Goal: Transaction & Acquisition: Purchase product/service

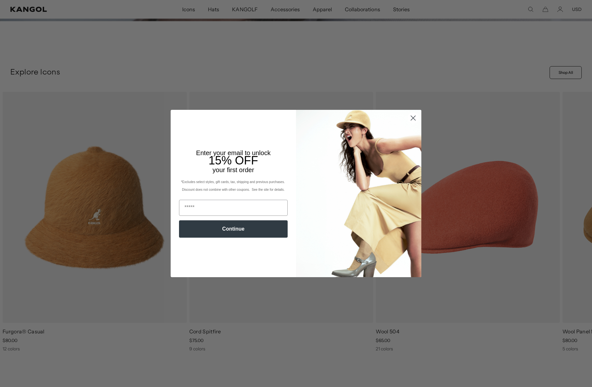
click at [414, 121] on circle "Close dialog" at bounding box center [413, 118] width 11 height 11
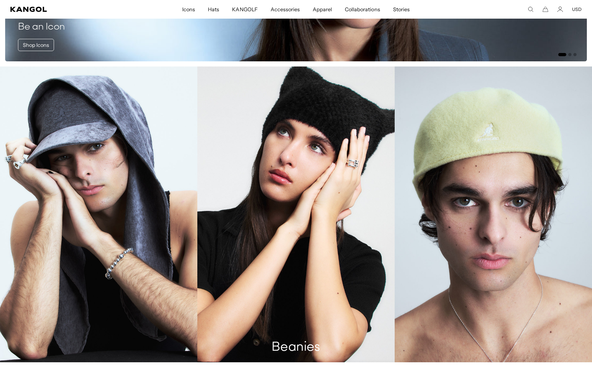
scroll to position [826, 0]
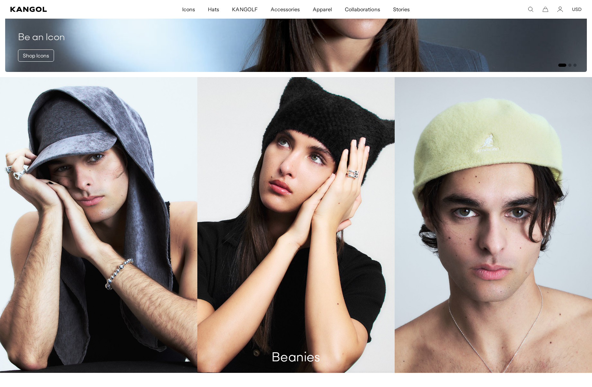
click at [330, 133] on link "Beanies" at bounding box center [295, 225] width 197 height 296
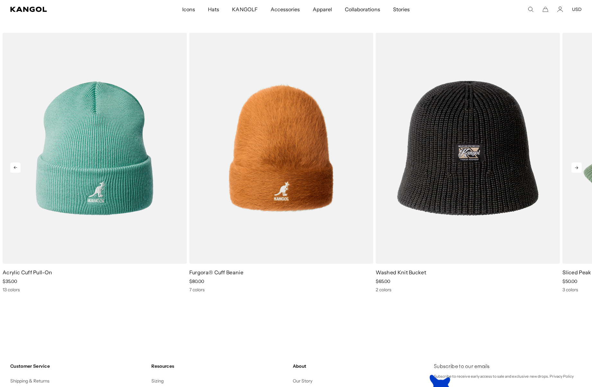
scroll to position [0, 132]
click at [575, 166] on icon at bounding box center [577, 168] width 10 height 10
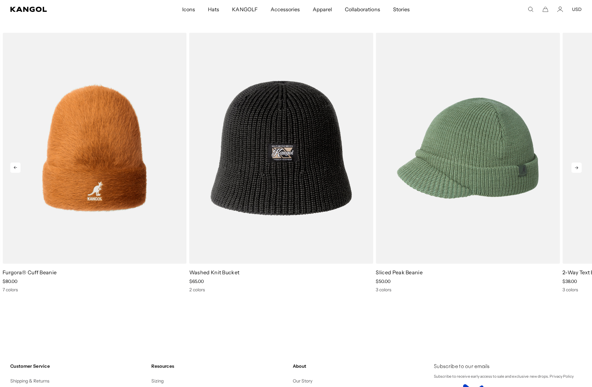
click at [575, 166] on icon at bounding box center [577, 168] width 10 height 10
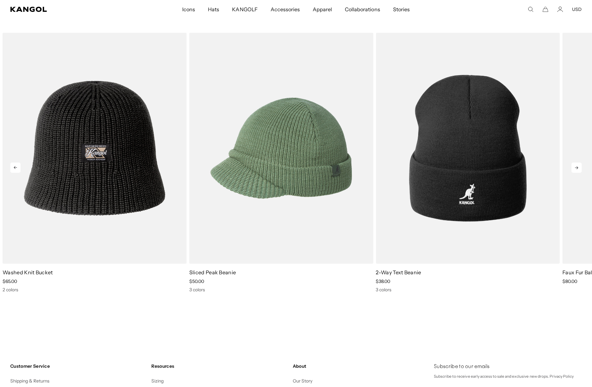
click at [575, 166] on icon at bounding box center [577, 168] width 10 height 10
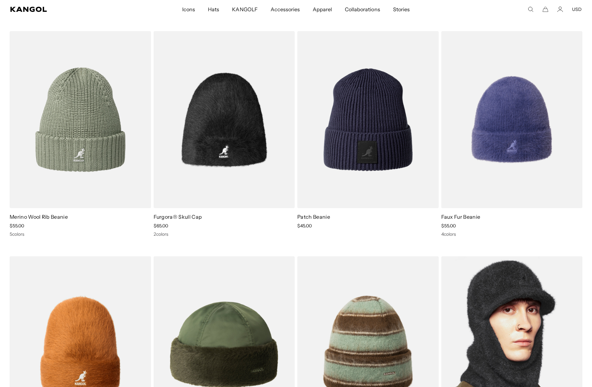
scroll to position [0, 0]
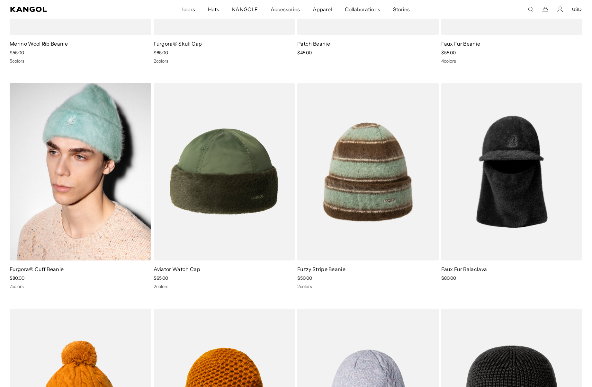
click at [78, 233] on img at bounding box center [80, 171] width 141 height 177
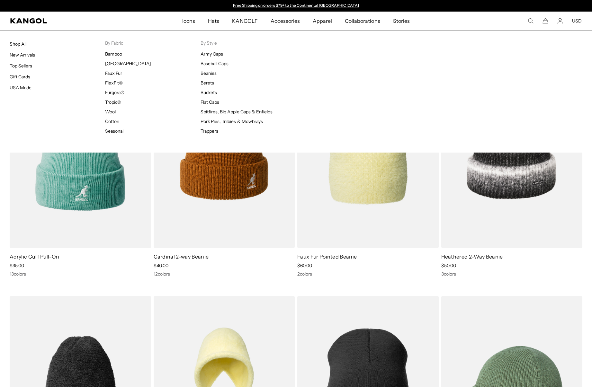
click at [215, 24] on span "Hats" at bounding box center [213, 21] width 11 height 19
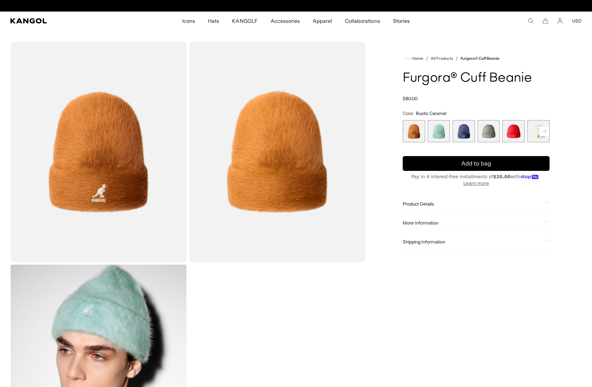
scroll to position [0, 132]
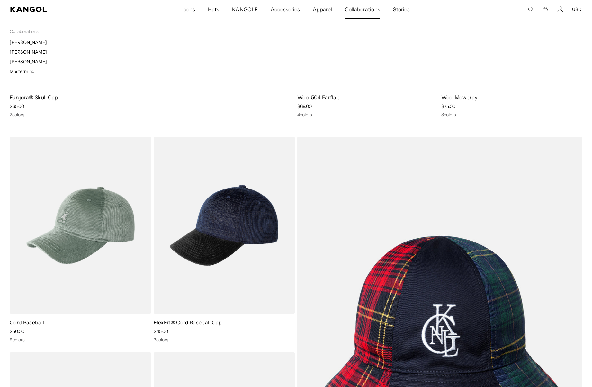
click at [350, 11] on span "Collaborations" at bounding box center [362, 9] width 35 height 19
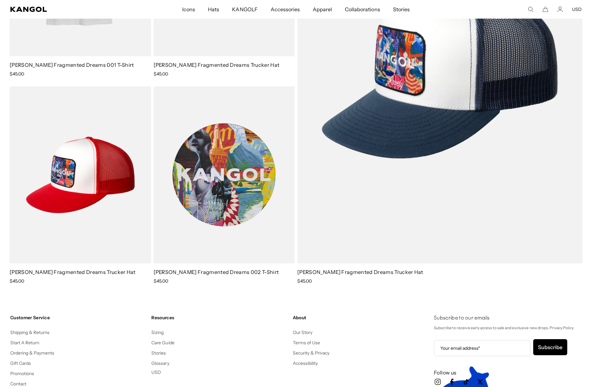
scroll to position [854, 0]
